Goal: Navigation & Orientation: Find specific page/section

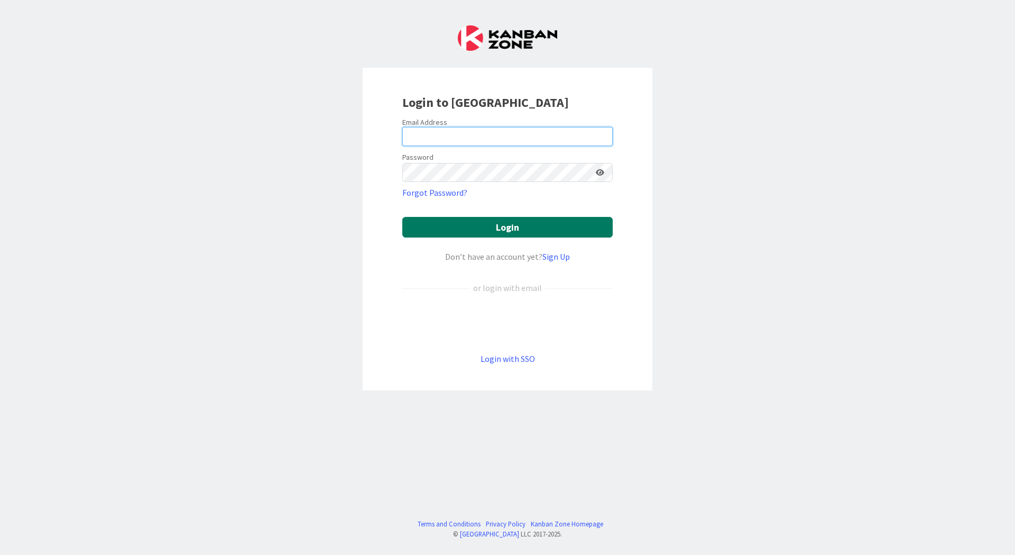
type input "[EMAIL_ADDRESS][PERSON_NAME][DOMAIN_NAME]"
click at [524, 229] on button "Login" at bounding box center [507, 227] width 210 height 21
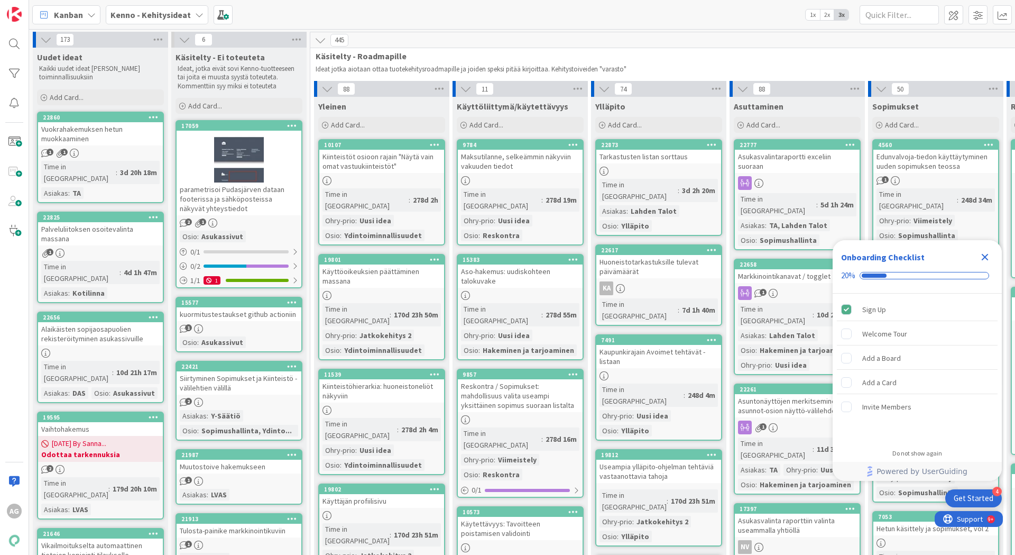
click at [988, 255] on icon "Close Checklist" at bounding box center [985, 257] width 7 height 7
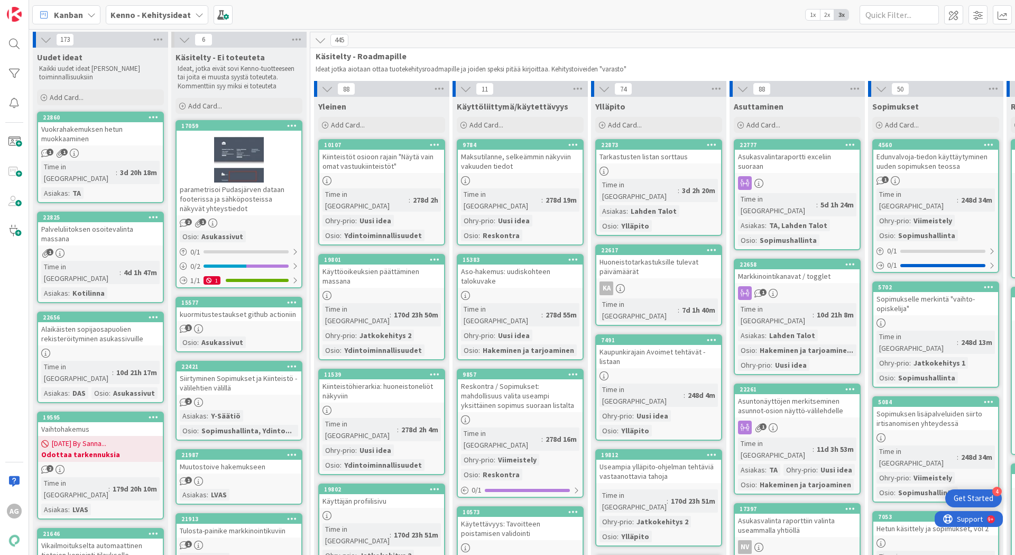
click at [180, 14] on b "Kenno - Kehitysideat" at bounding box center [150, 15] width 80 height 11
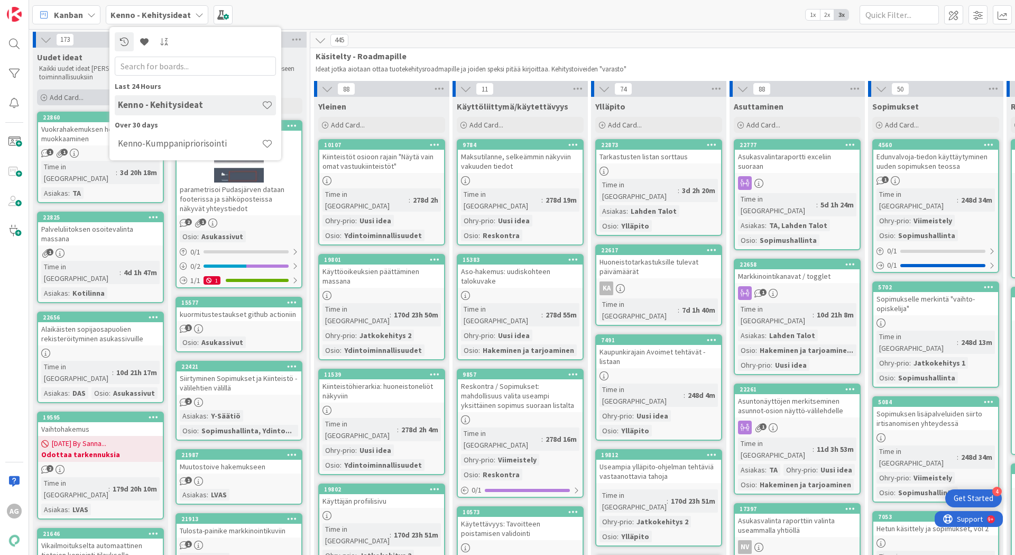
click at [100, 94] on div "Add Card..." at bounding box center [100, 97] width 127 height 16
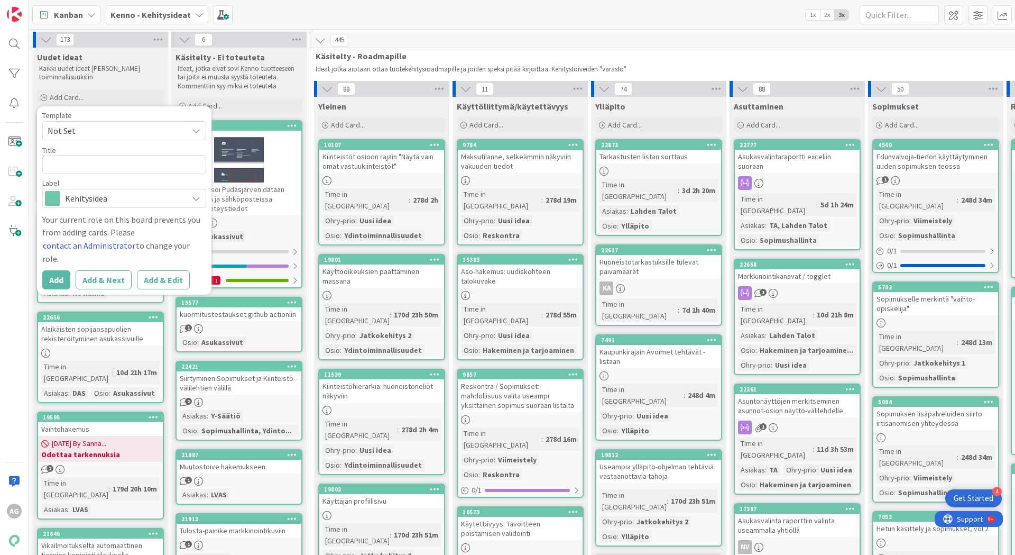
drag, startPoint x: 132, startPoint y: 82, endPoint x: 131, endPoint y: 70, distance: 12.2
click at [132, 83] on div "Kaikki uudet ideat [PERSON_NAME] toiminnallisuuksiin" at bounding box center [100, 73] width 127 height 22
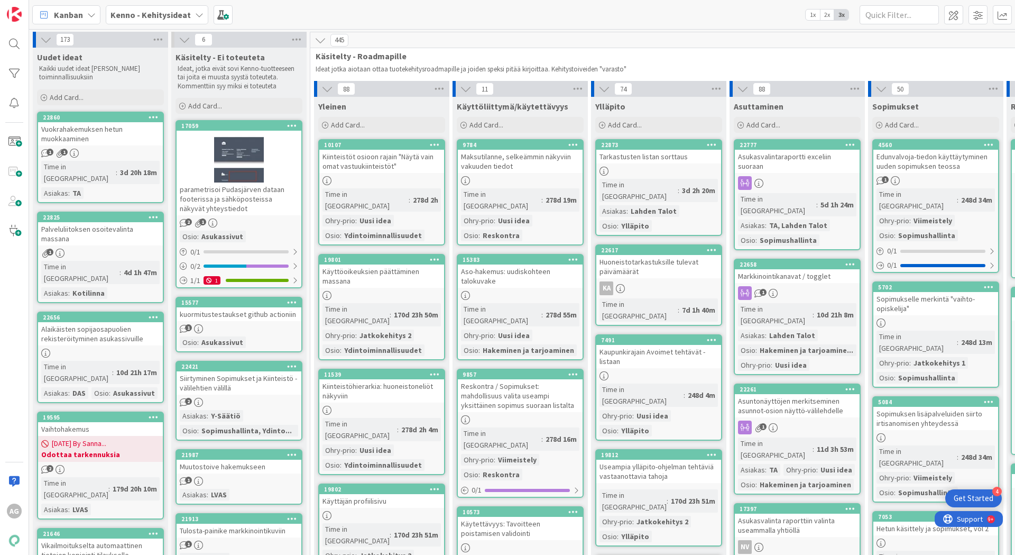
click at [137, 13] on b "Kenno - Kehitysideat" at bounding box center [150, 15] width 80 height 11
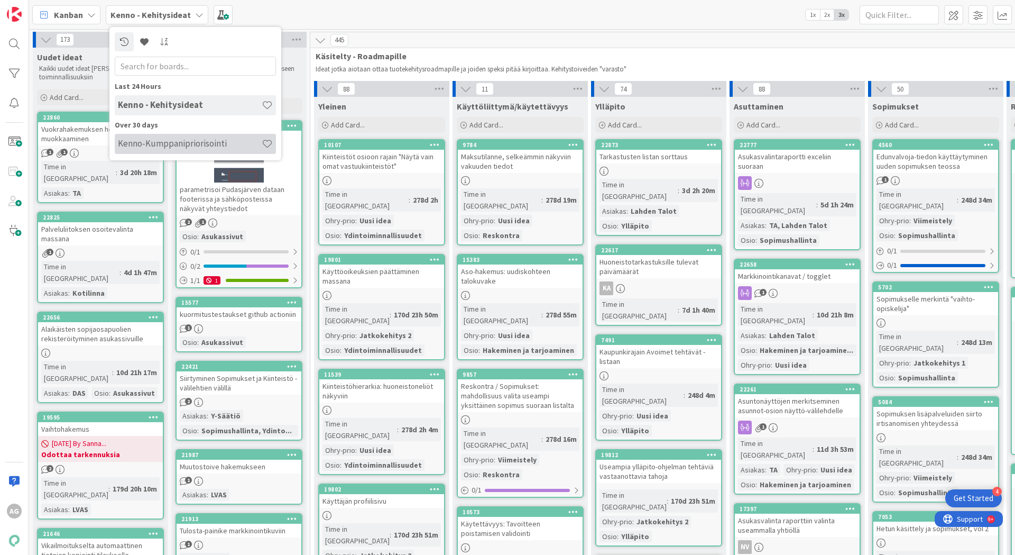
click at [152, 147] on h4 "Kenno-Kumppanipriorisointi" at bounding box center [190, 143] width 144 height 11
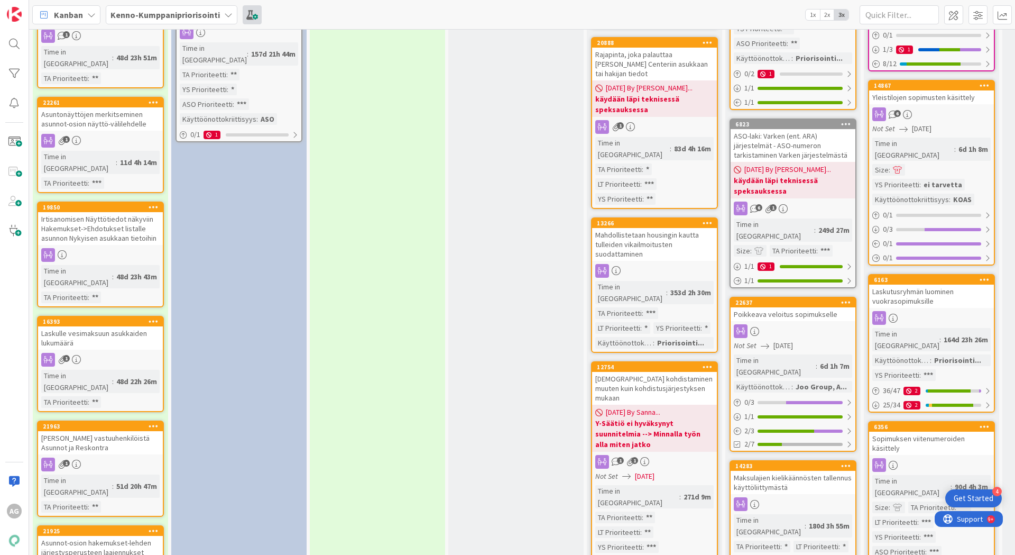
scroll to position [861, 0]
